Goal: Transaction & Acquisition: Obtain resource

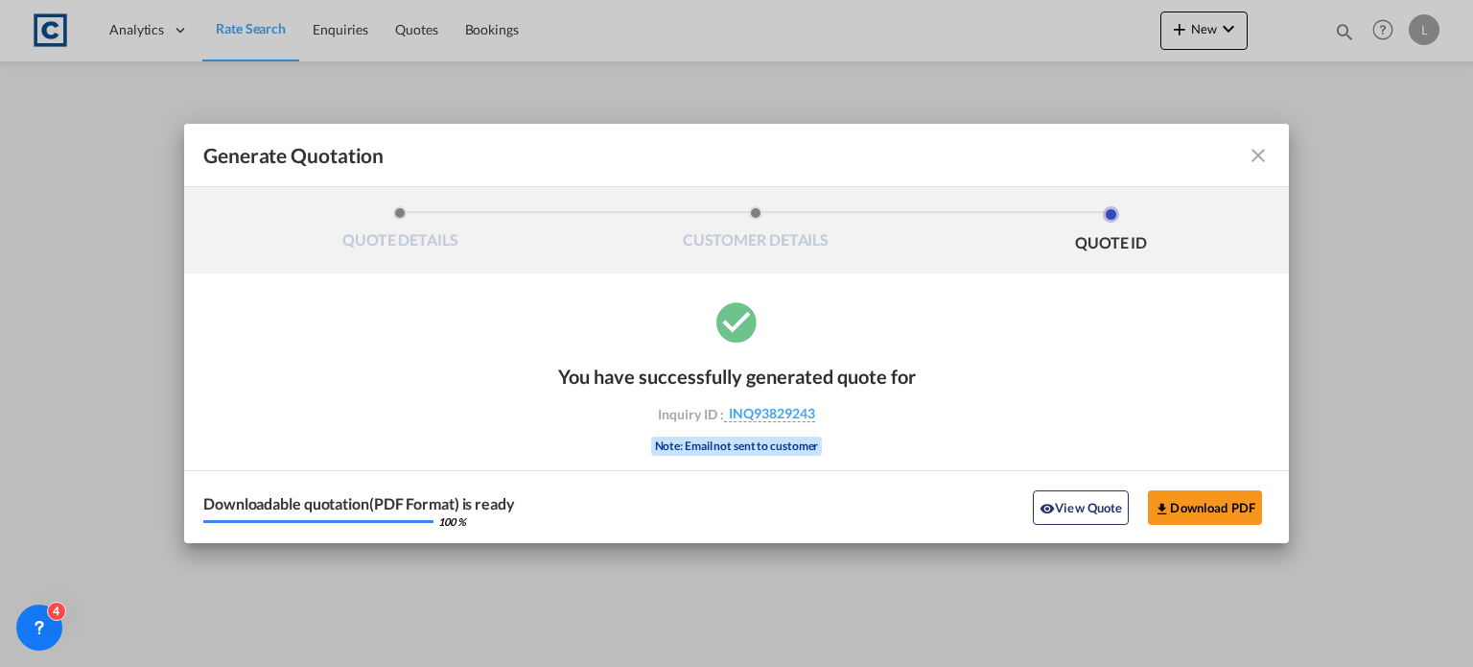
click at [1254, 158] on md-icon "icon-close fg-AAA8AD cursor m-0" at bounding box center [1258, 155] width 23 height 23
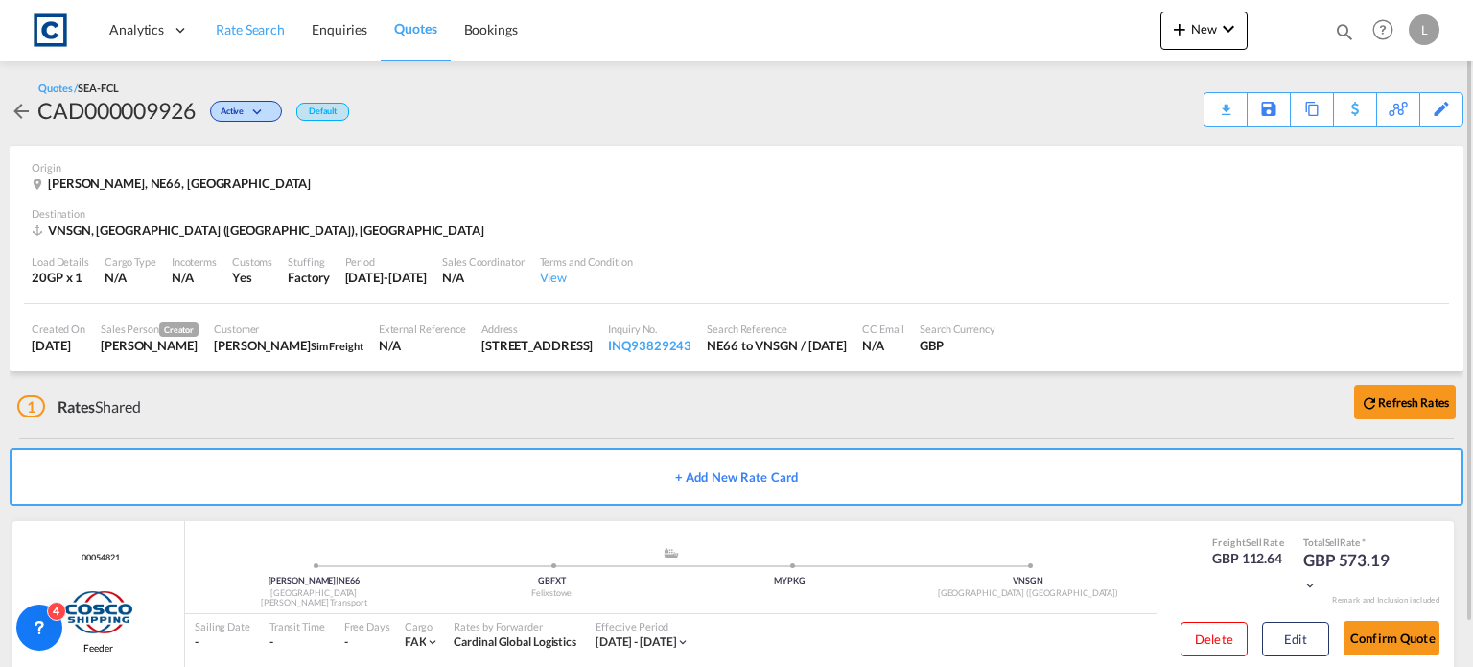
click at [231, 26] on span "Rate Search" at bounding box center [250, 29] width 69 height 16
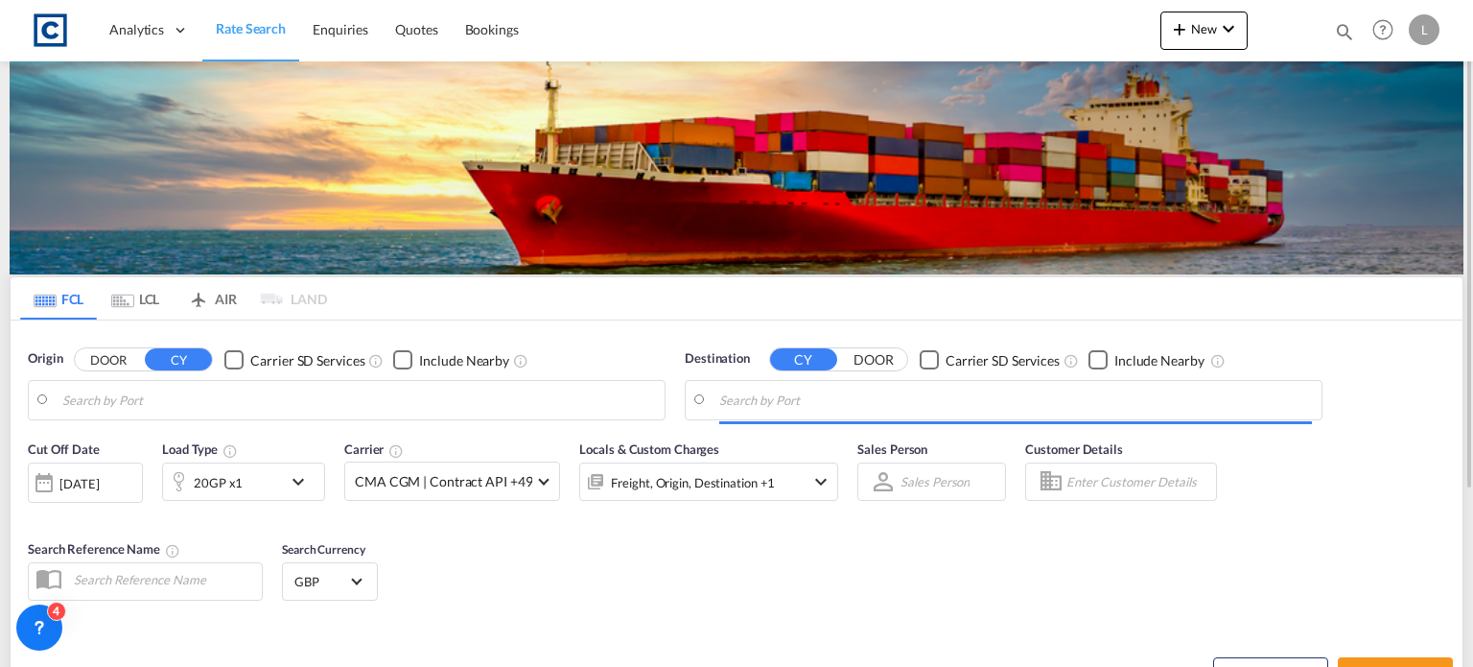
type input "GB-[GEOGRAPHIC_DATA], [GEOGRAPHIC_DATA]"
type input "Ho Chi Minh City ([GEOGRAPHIC_DATA]), VNSGN"
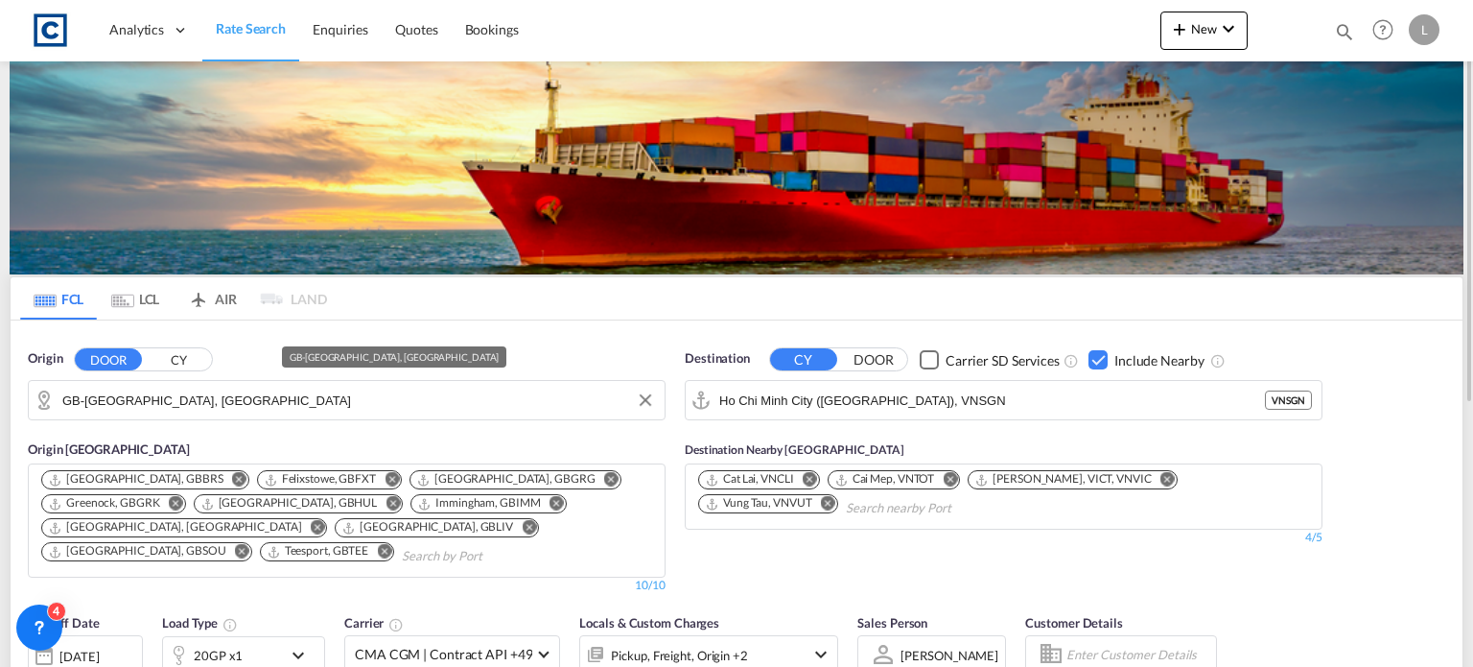
click at [243, 396] on input "GB-[GEOGRAPHIC_DATA], [GEOGRAPHIC_DATA]" at bounding box center [358, 400] width 593 height 29
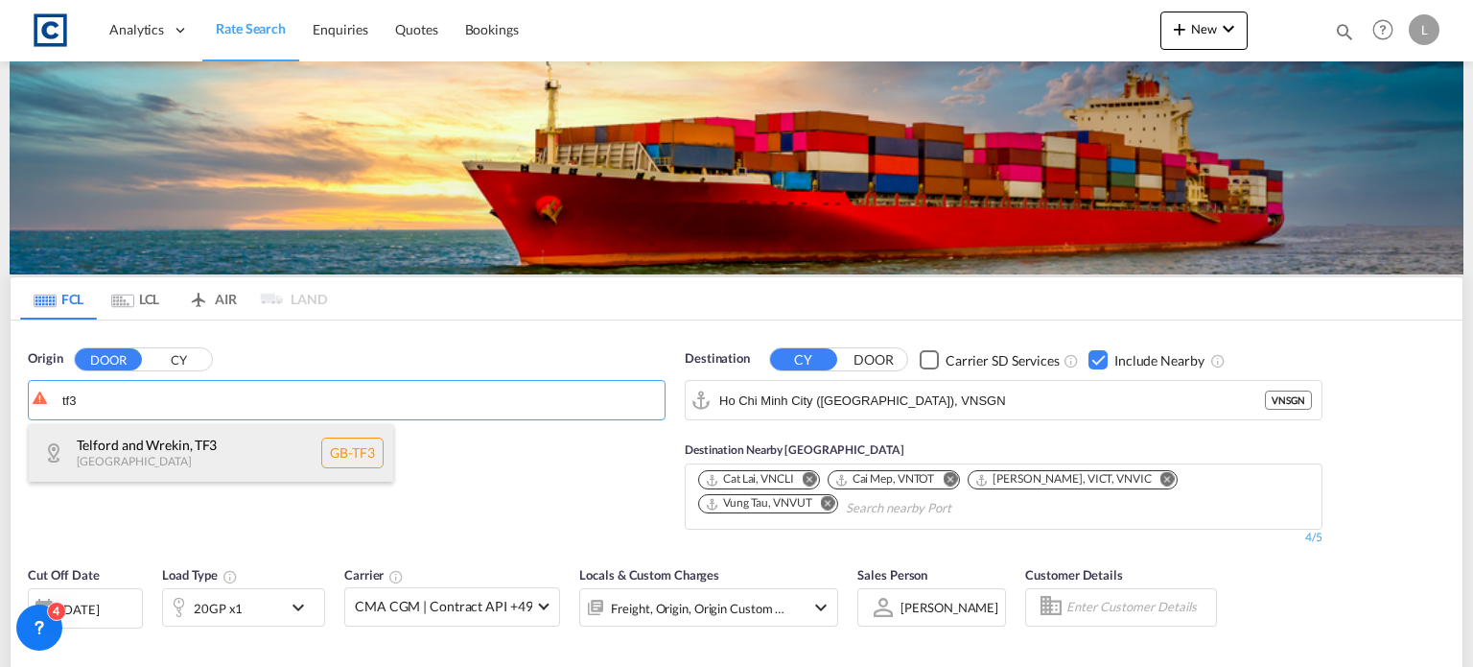
click at [192, 436] on div "Telford and Wrekin , TF3 [GEOGRAPHIC_DATA] [GEOGRAPHIC_DATA]-TF3" at bounding box center [211, 453] width 364 height 58
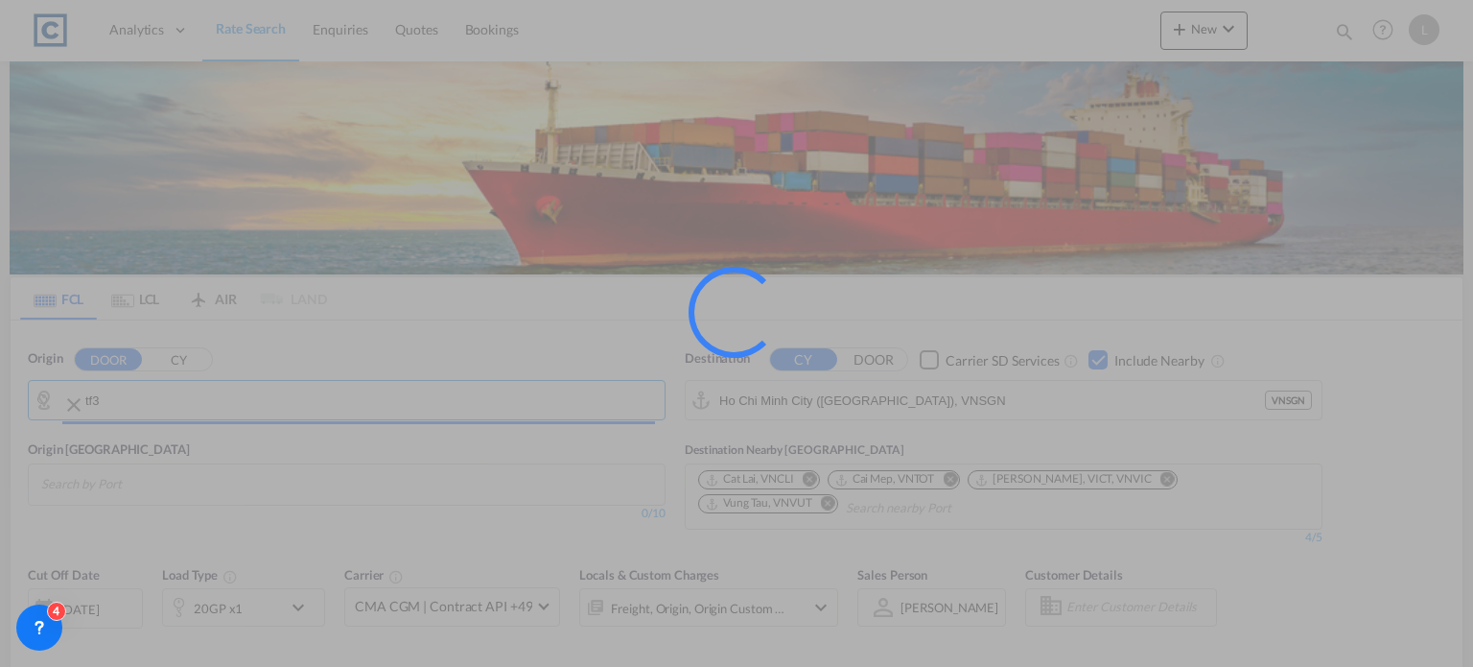
type input "GB-TF3, Telford and Wrekin"
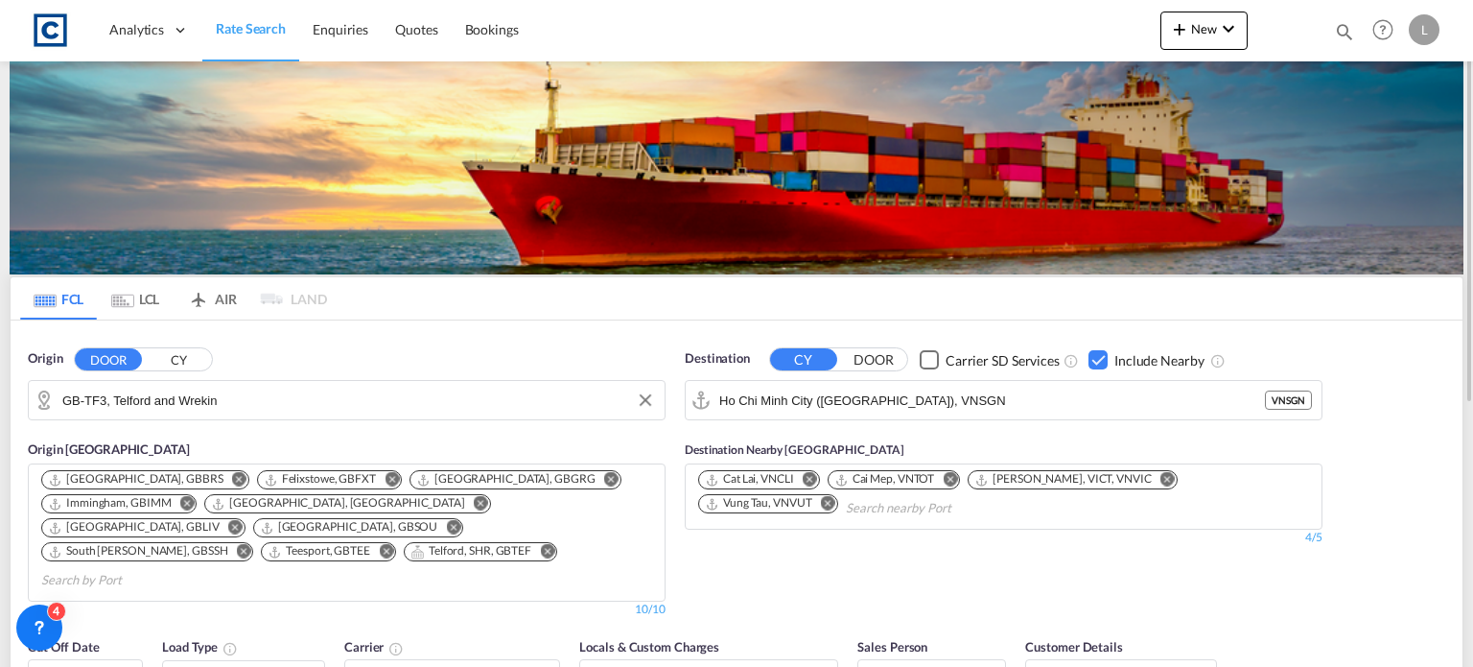
click at [1096, 356] on div "Checkbox No Ink" at bounding box center [1098, 359] width 19 height 19
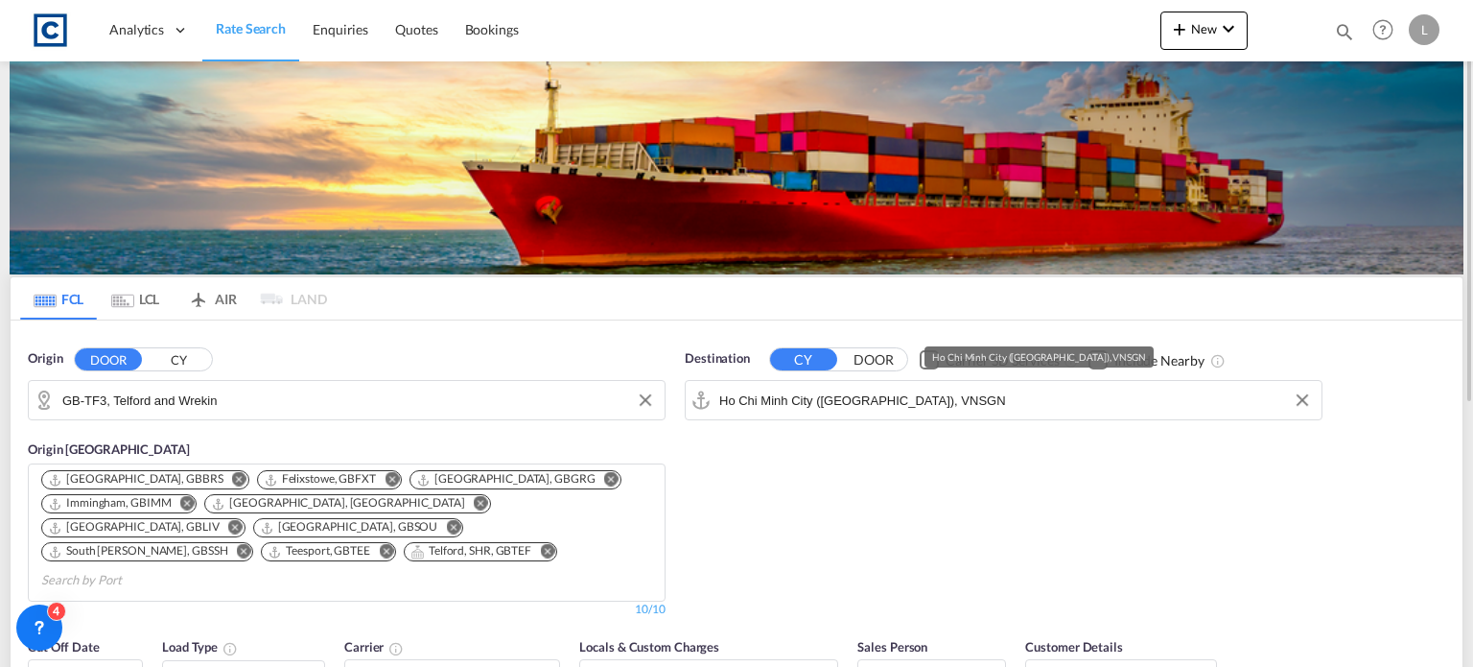
click at [967, 400] on input "Ho Chi Minh City ([GEOGRAPHIC_DATA]), VNSGN" at bounding box center [1015, 400] width 593 height 29
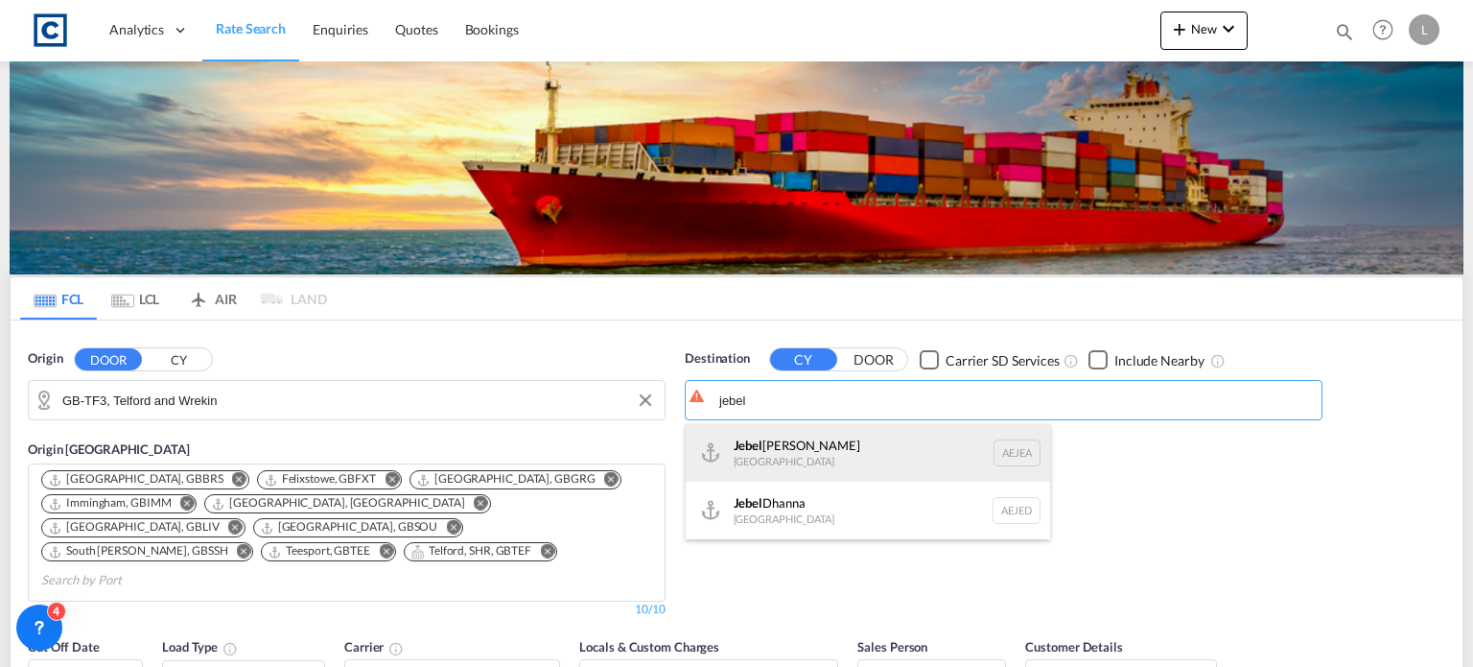
click at [787, 459] on div "[GEOGRAPHIC_DATA] [GEOGRAPHIC_DATA]" at bounding box center [868, 453] width 364 height 58
type input "[GEOGRAPHIC_DATA], [GEOGRAPHIC_DATA]"
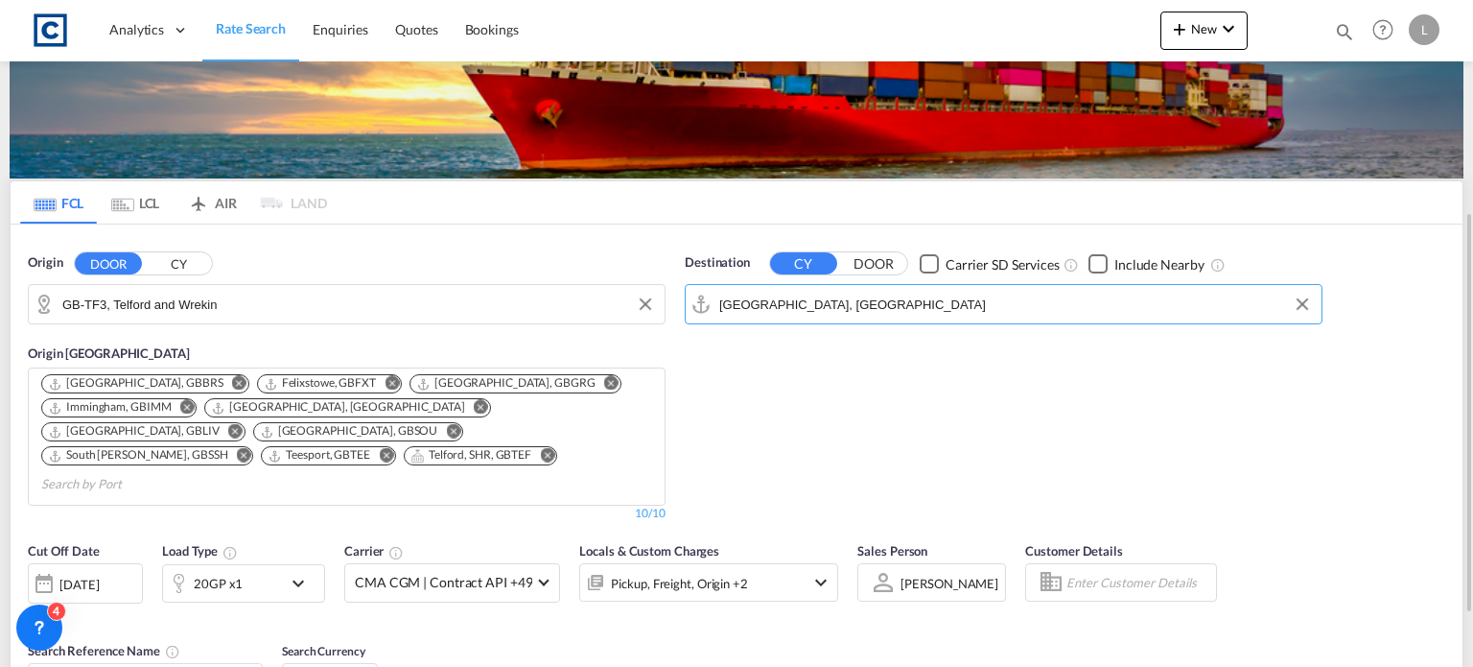
scroll to position [192, 0]
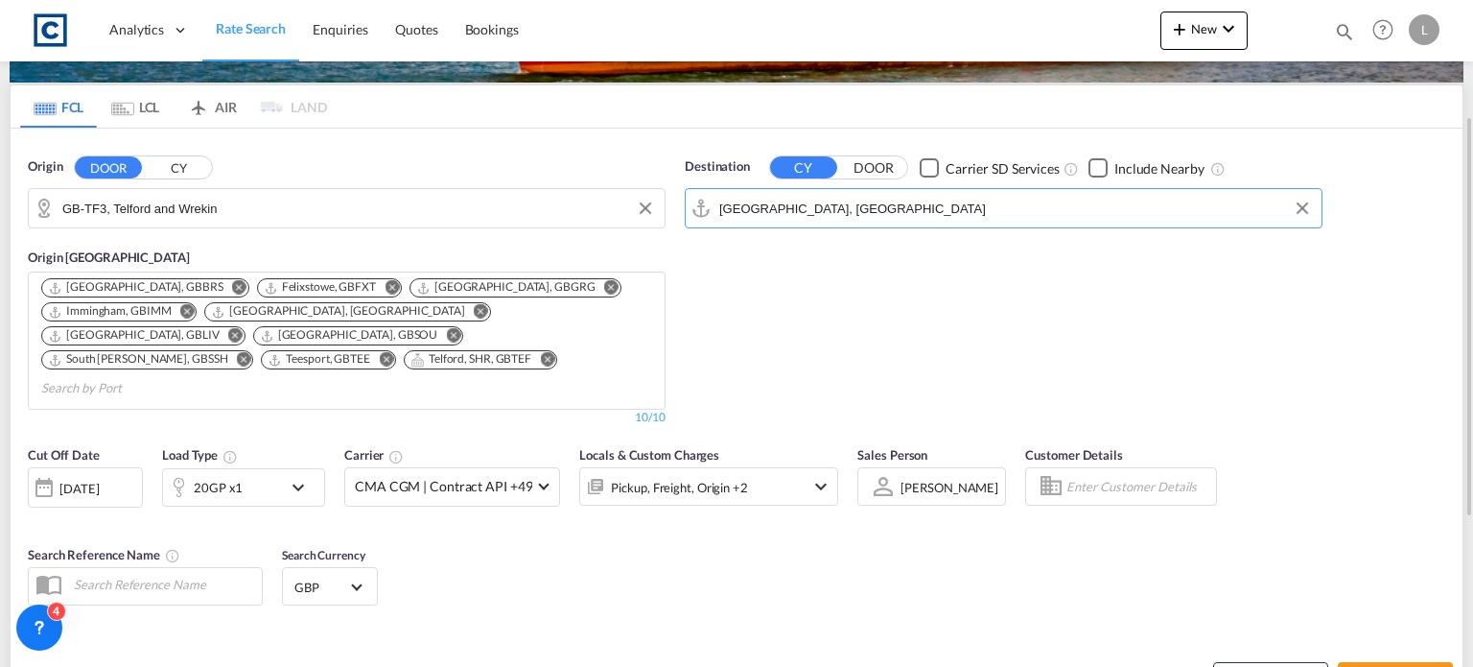
click at [220, 474] on div "20GP x1" at bounding box center [218, 487] width 49 height 27
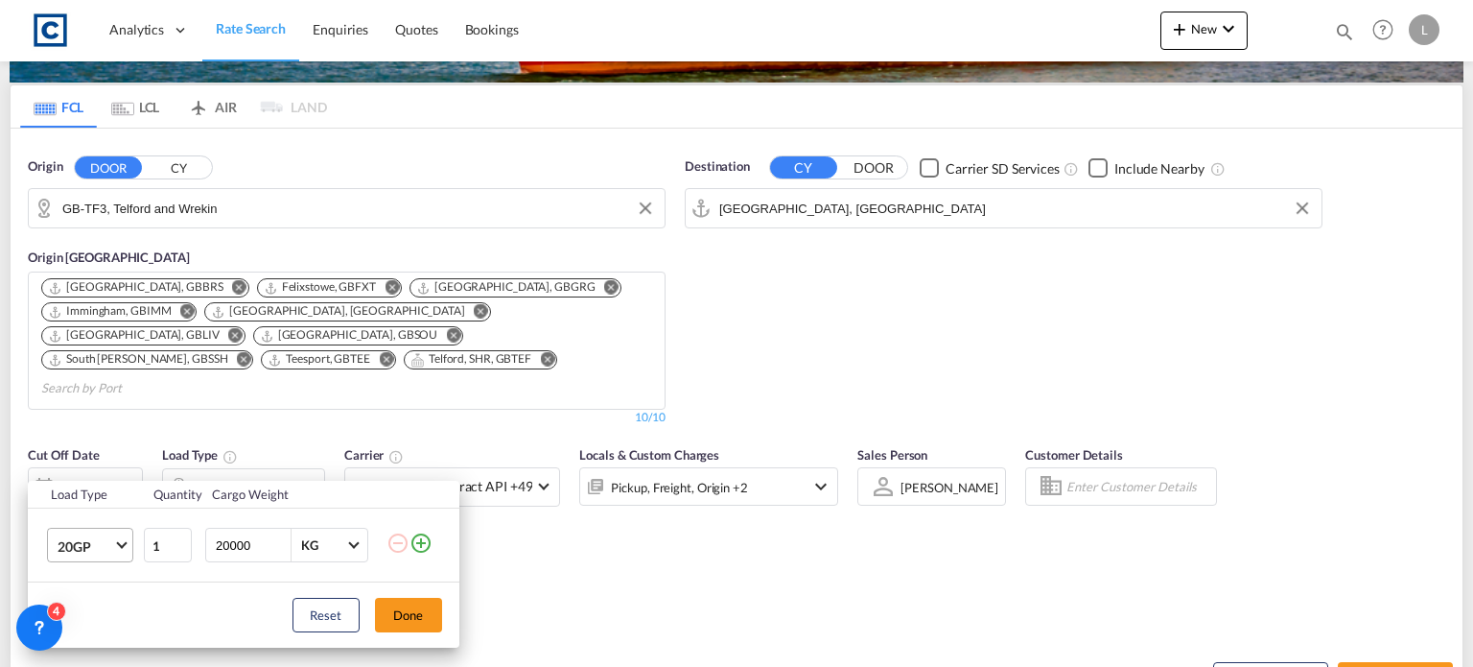
click at [115, 536] on md-select-value "20GP" at bounding box center [94, 544] width 77 height 33
click at [96, 531] on md-option "40HC" at bounding box center [106, 528] width 130 height 46
click at [434, 611] on button "Done" at bounding box center [408, 615] width 67 height 35
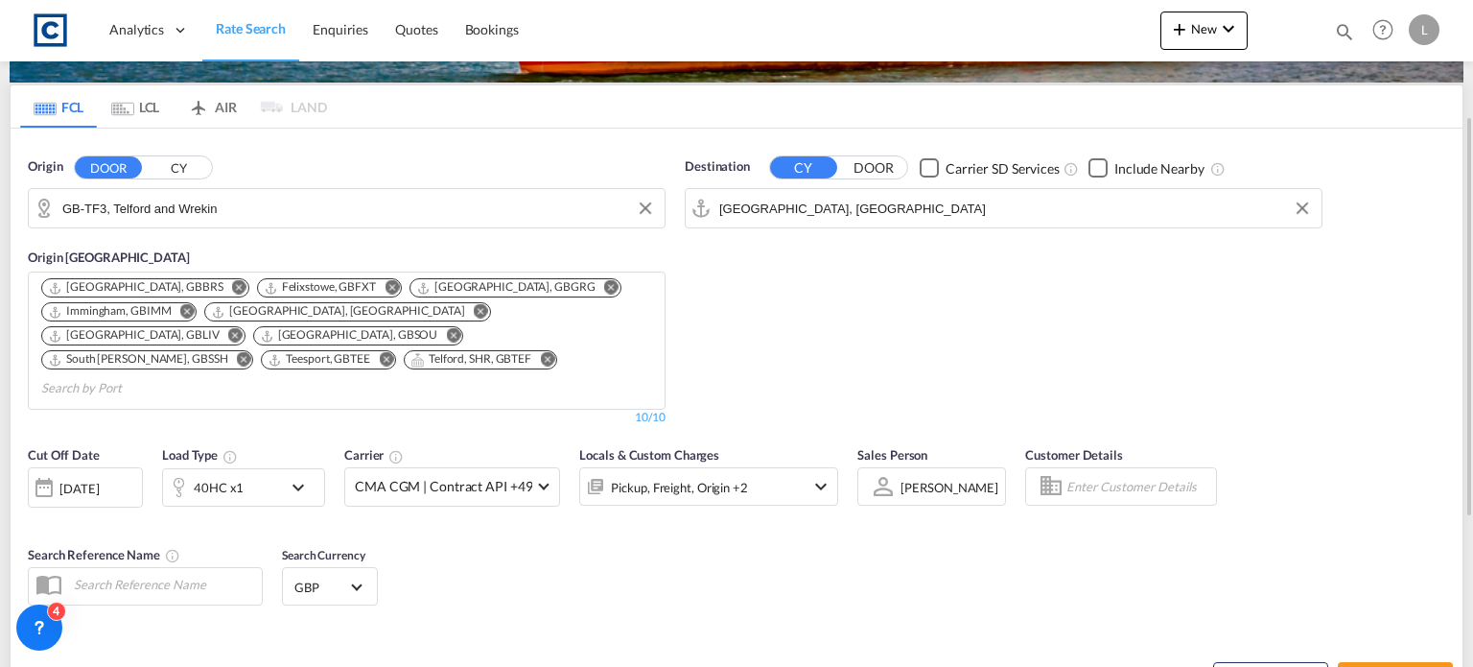
click at [702, 575] on div "Cut Off Date [DATE] [DATE] Load Type 40HC x1 Carrier CMA CGM | Contract API +49…" at bounding box center [737, 528] width 1452 height 187
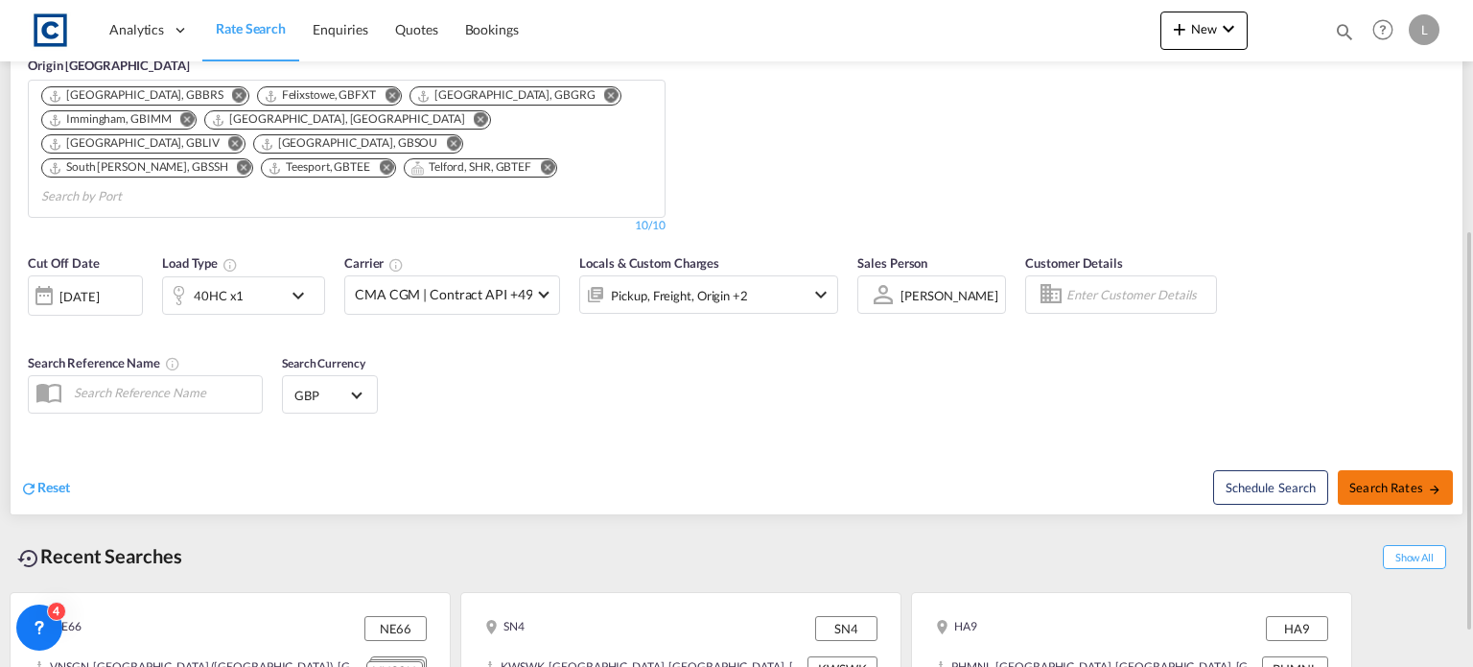
click at [1366, 480] on span "Search Rates" at bounding box center [1396, 487] width 92 height 15
type input "TF3 to AEJEA / [DATE]"
